Goal: Find specific page/section: Find specific page/section

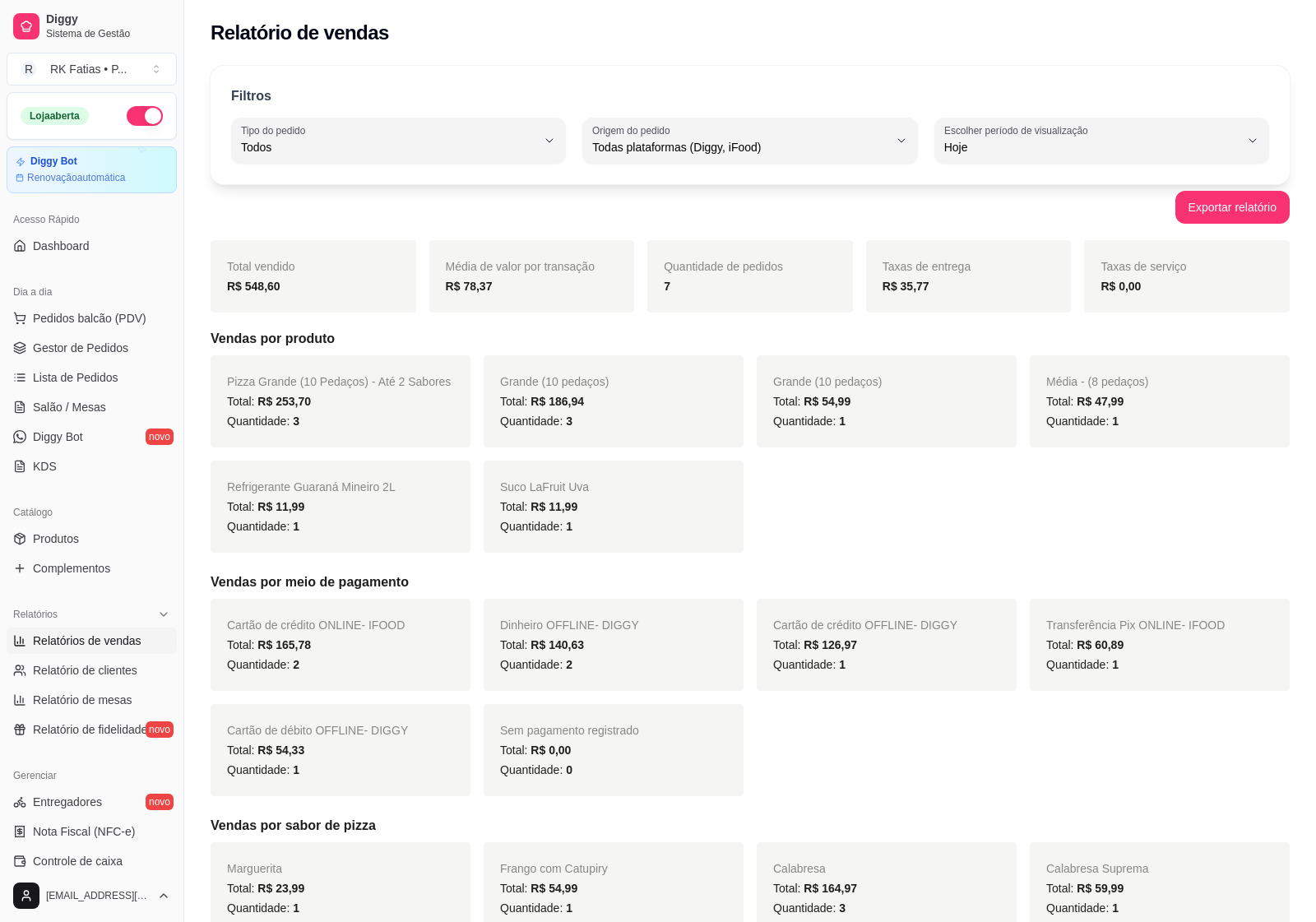
select select "ALL"
select select "0"
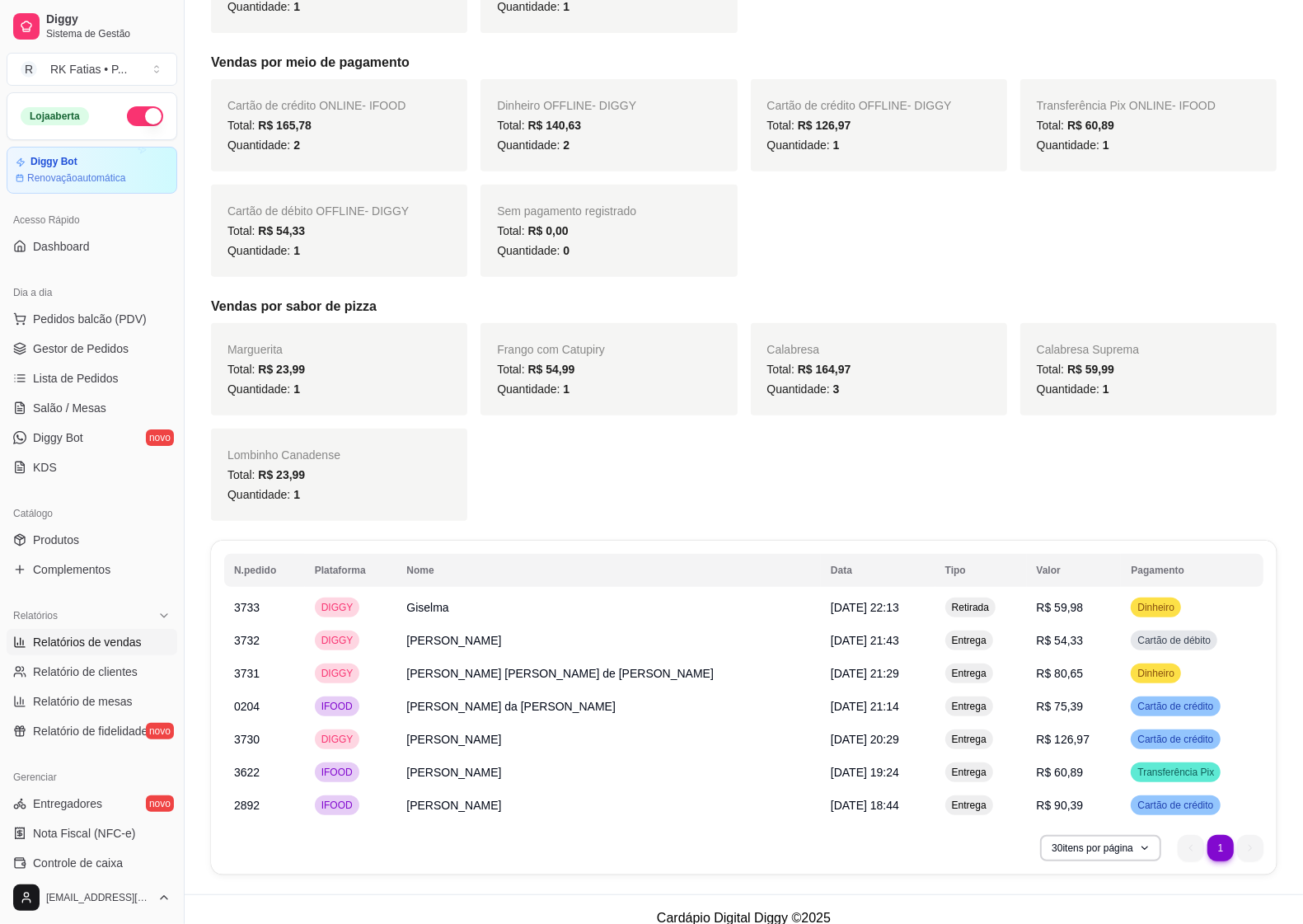
scroll to position [546, 0]
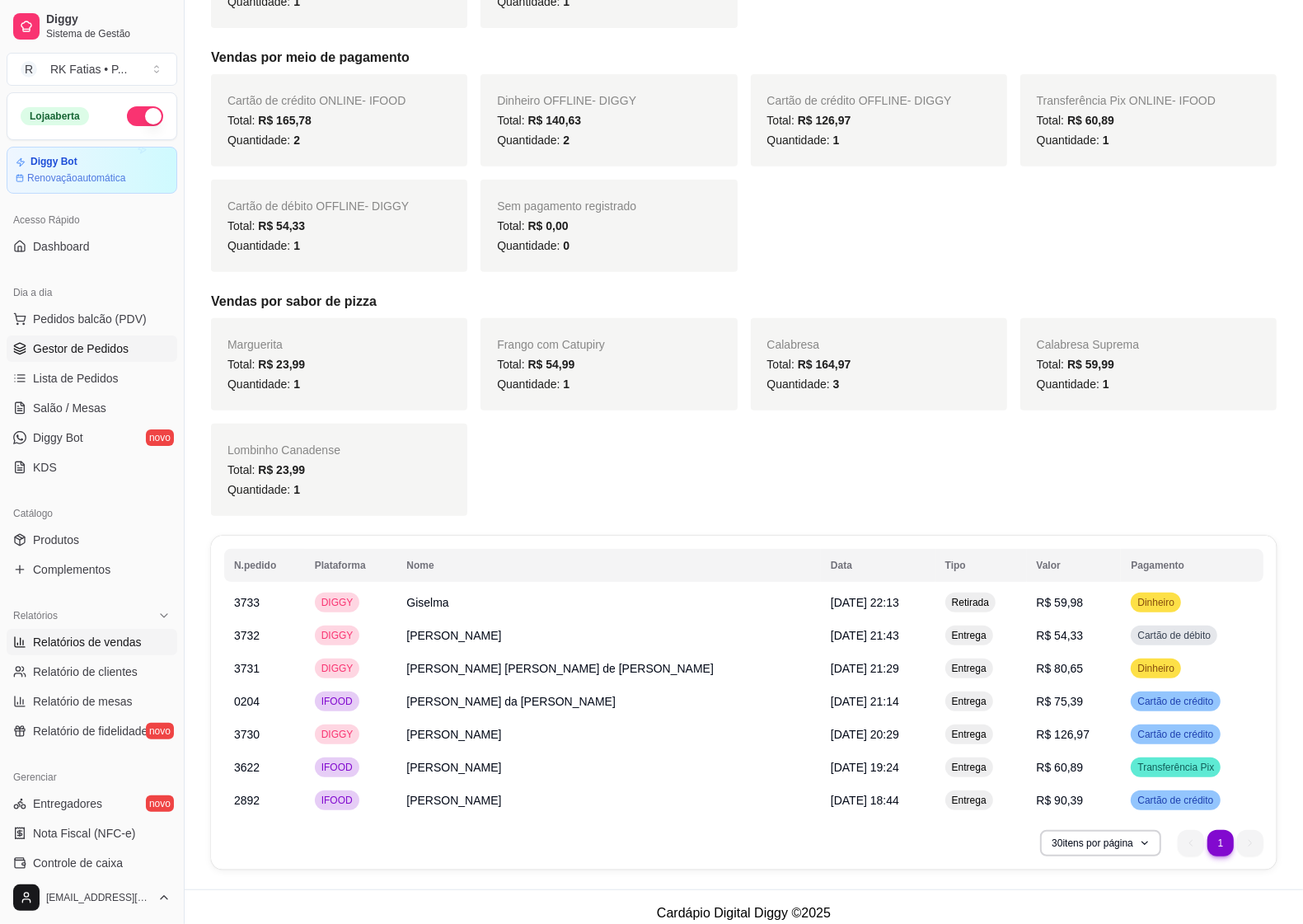
click at [63, 347] on span "Gestor de Pedidos" at bounding box center [81, 349] width 95 height 17
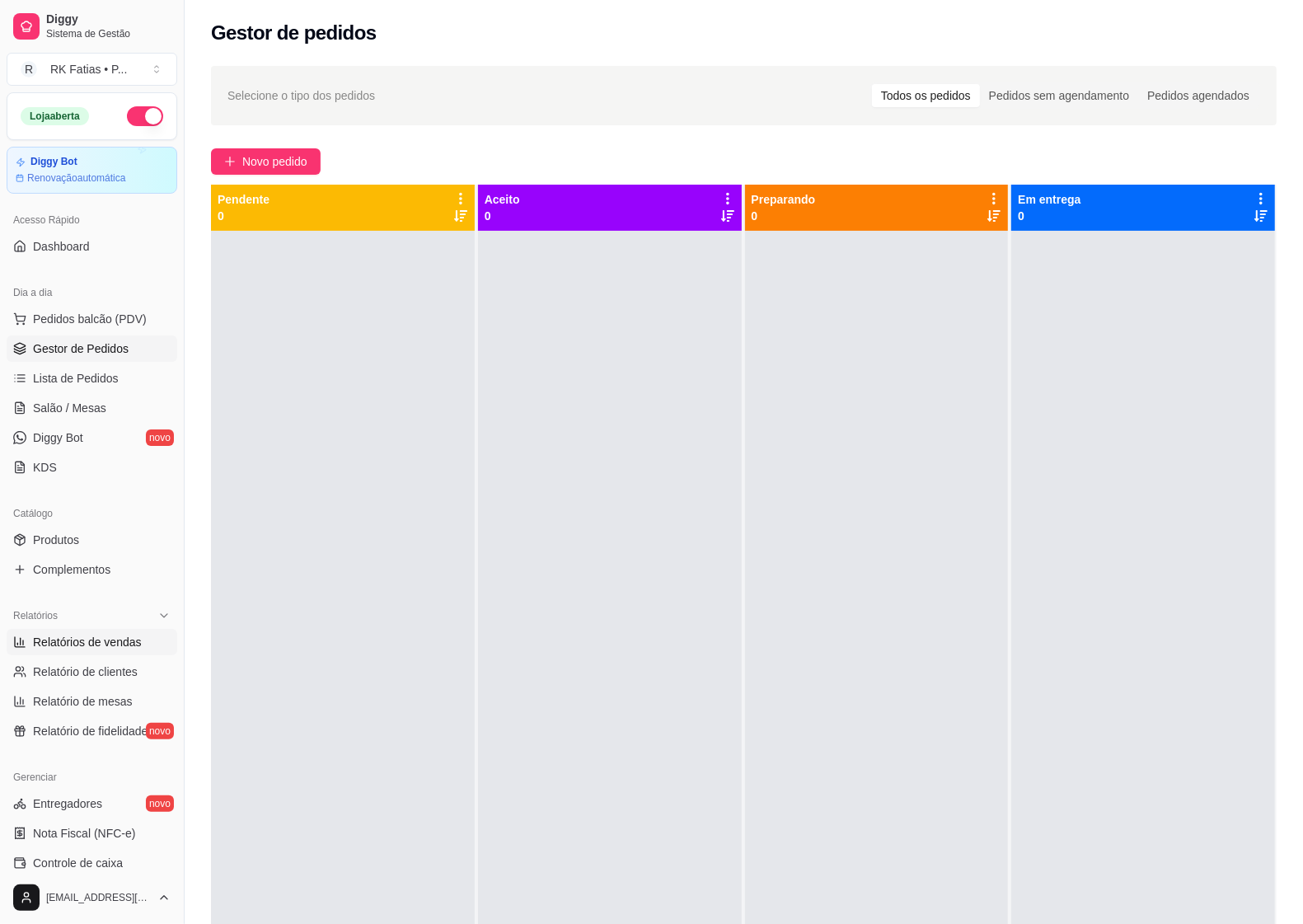
click at [121, 643] on span "Relatórios de vendas" at bounding box center [87, 641] width 109 height 17
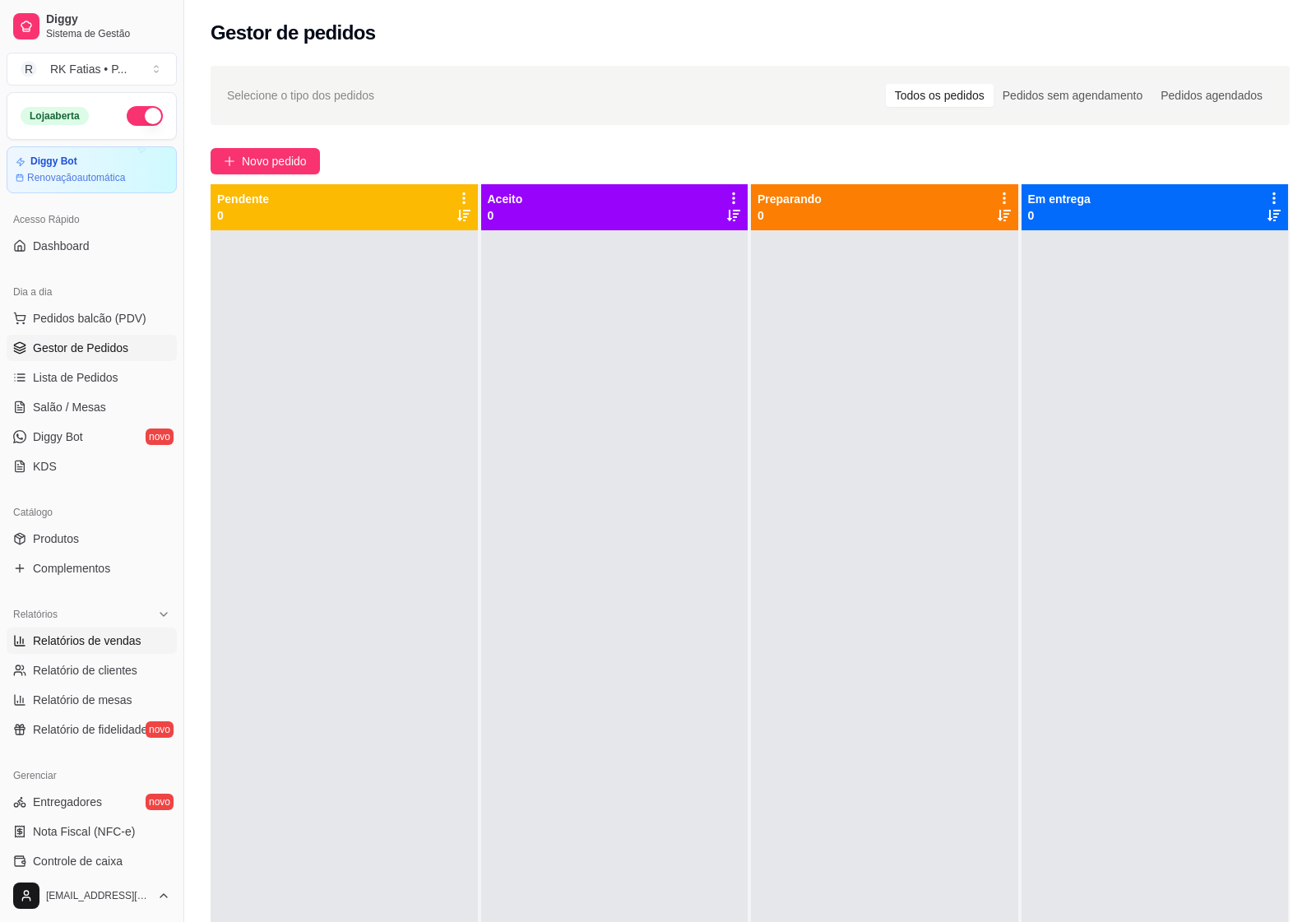
select select "ALL"
select select "0"
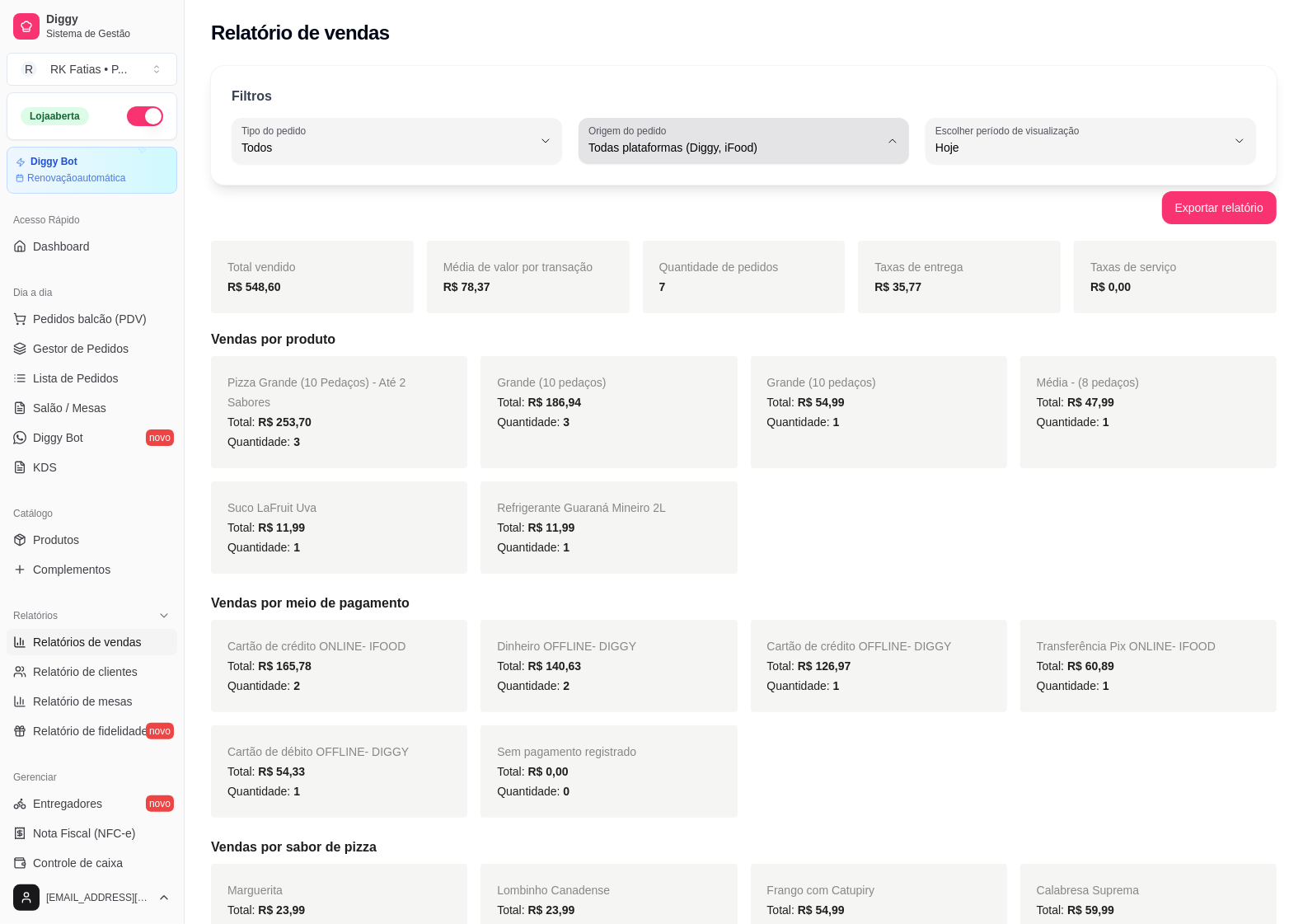
click at [689, 158] on button "Origem do pedido Todas plataformas (Diggy, iFood)" at bounding box center [743, 140] width 331 height 46
click at [640, 244] on span "iFood" at bounding box center [735, 242] width 276 height 16
type input "IFOOD"
select select "IFOOD"
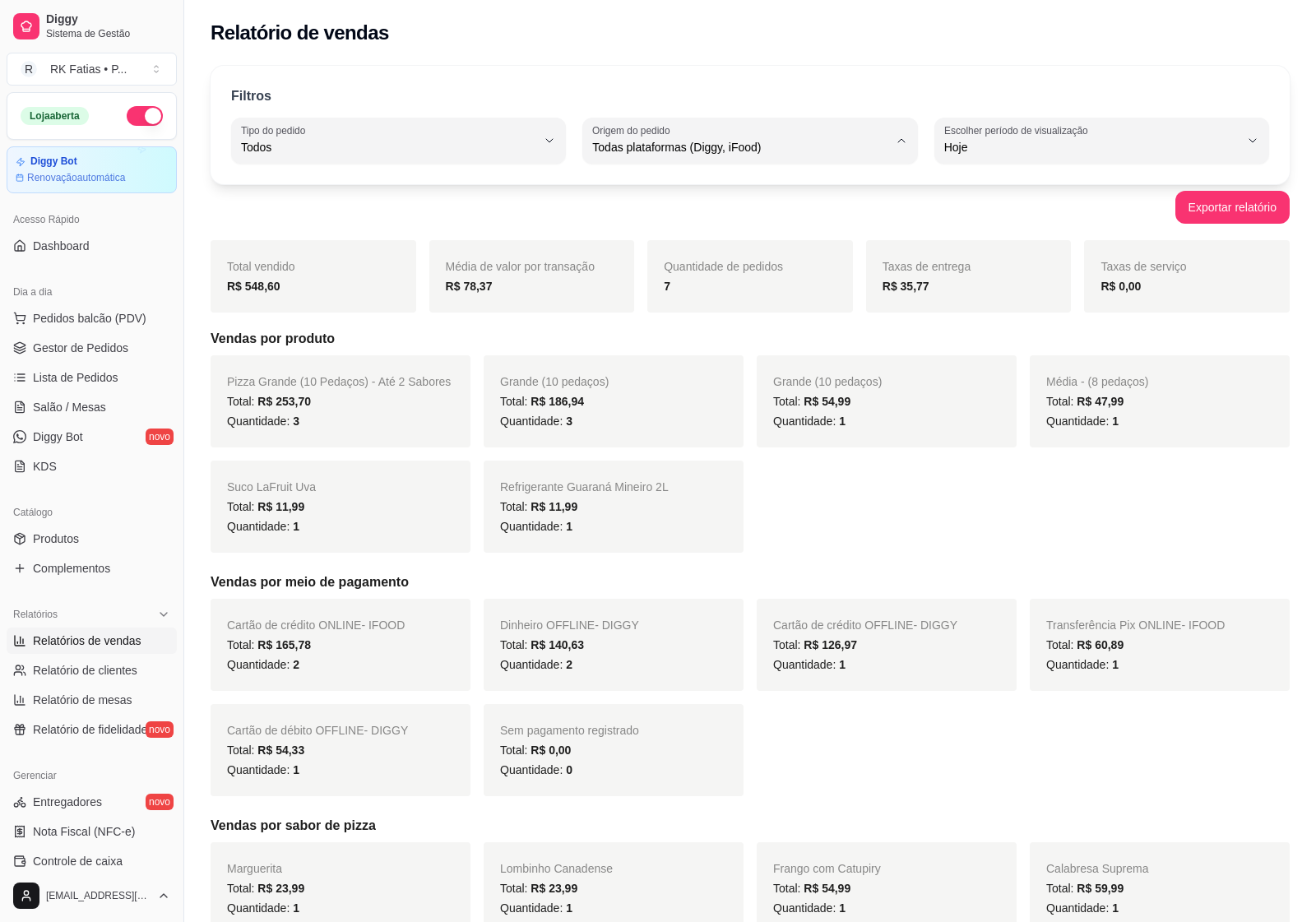
scroll to position [15, 0]
